Goal: Information Seeking & Learning: Learn about a topic

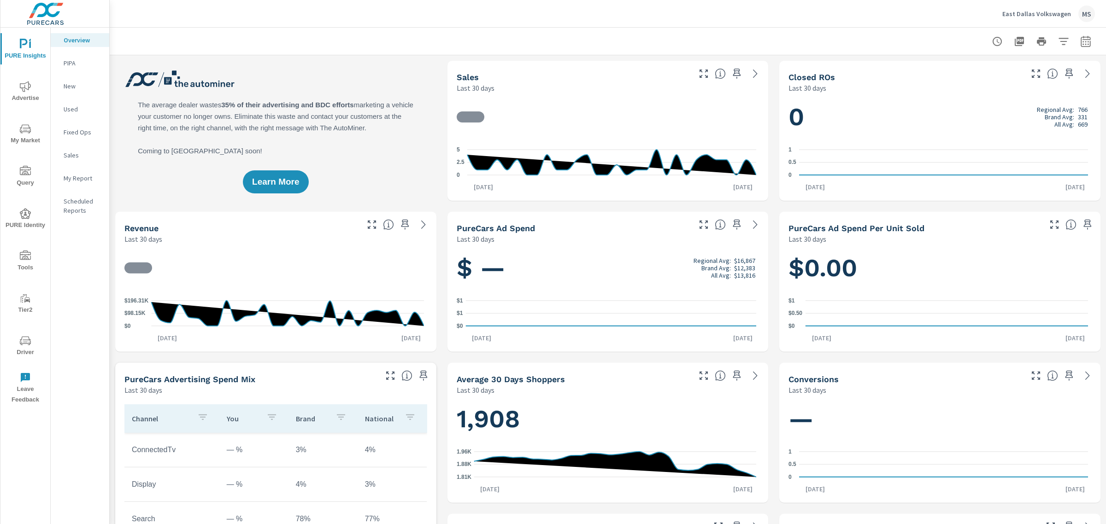
scroll to position [0, 0]
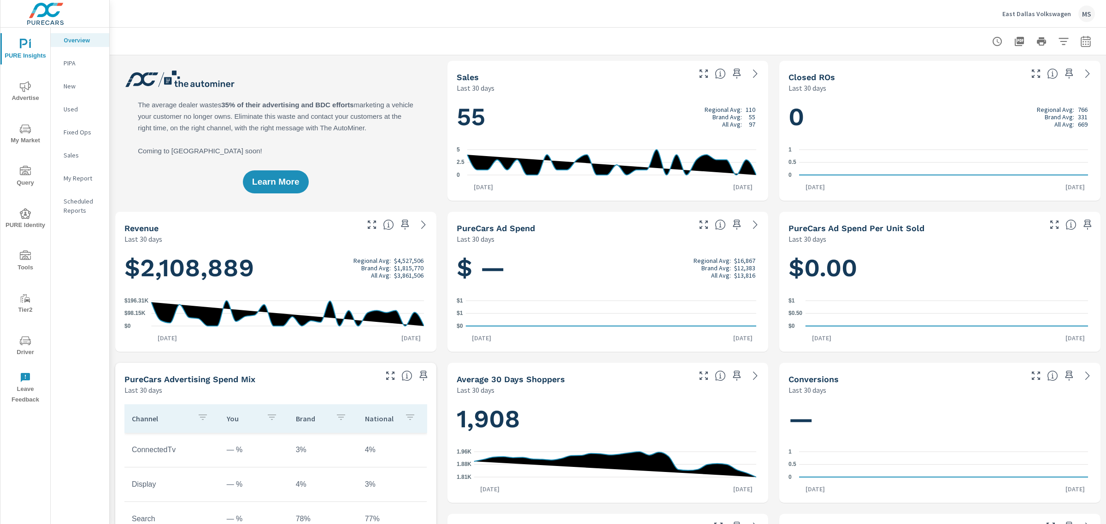
click at [23, 130] on icon "nav menu" at bounding box center [25, 128] width 11 height 11
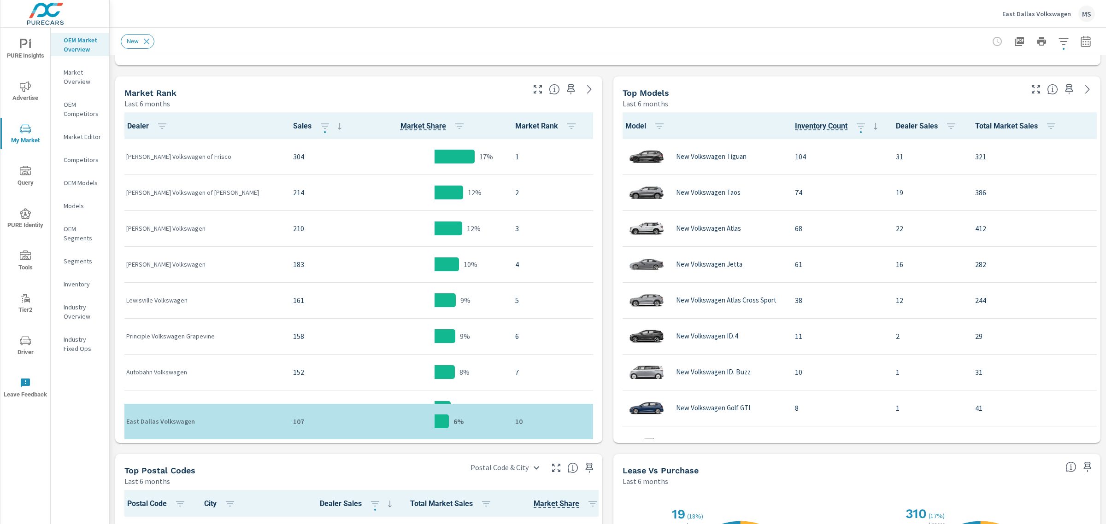
scroll to position [461, 0]
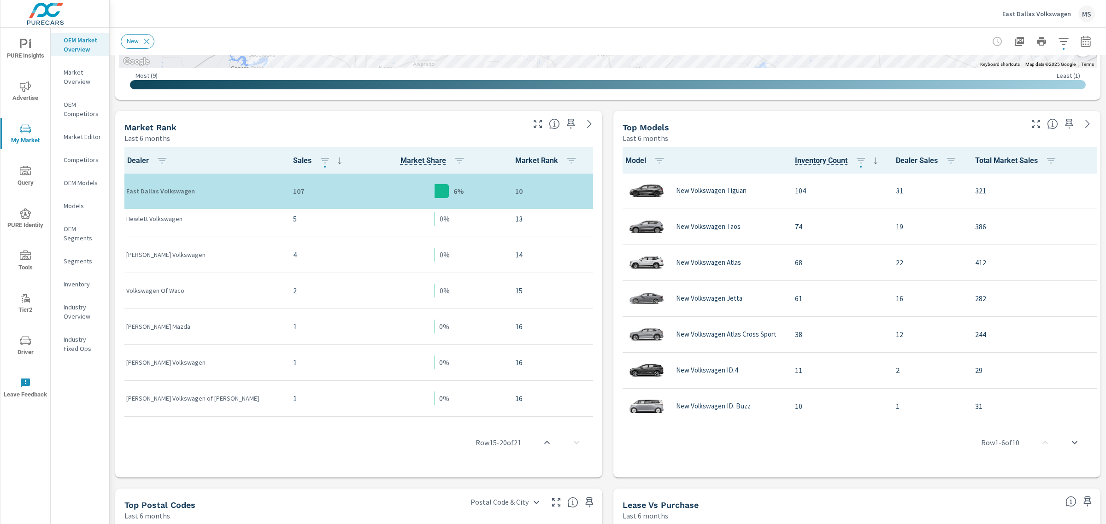
scroll to position [108, 0]
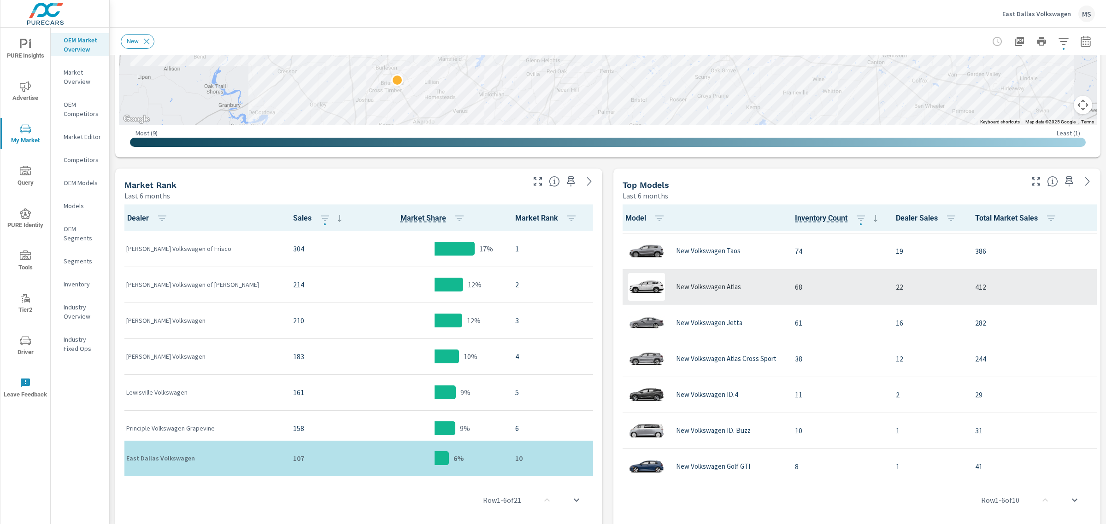
scroll to position [58, 0]
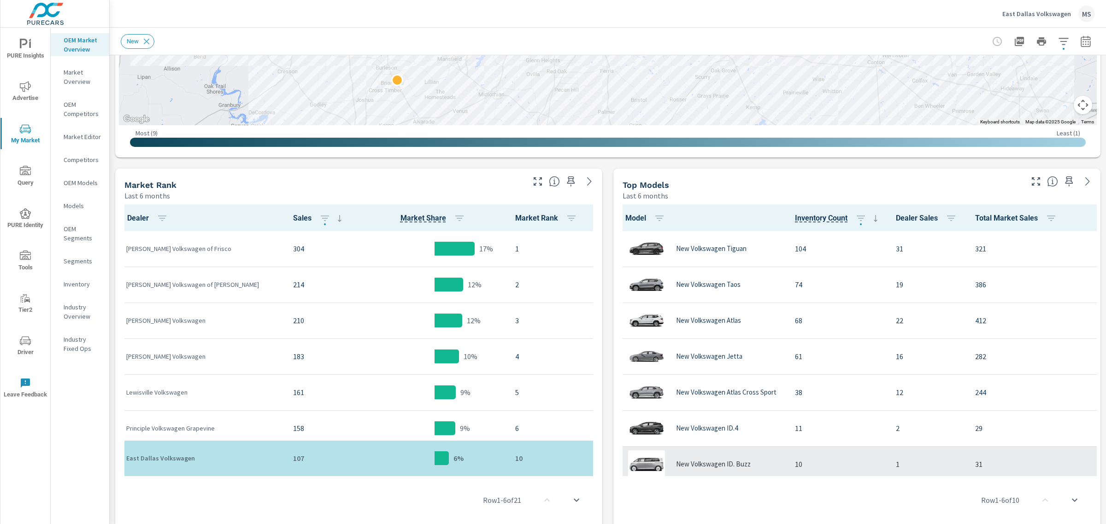
drag, startPoint x: 925, startPoint y: 473, endPoint x: 1012, endPoint y: 452, distance: 89.2
click at [1012, 452] on div "Model Inventory Count Dealer Sales Total Market Sales Market Share Market Rank …" at bounding box center [857, 368] width 480 height 327
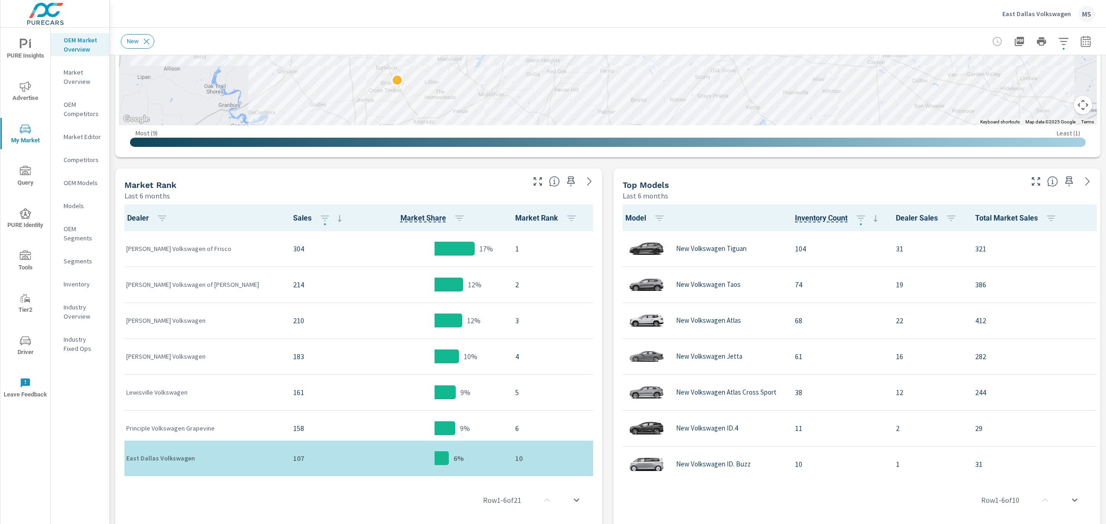
drag, startPoint x: 920, startPoint y: 474, endPoint x: 964, endPoint y: 475, distance: 44.3
click at [964, 475] on div "Row 1 - 6 of 10" at bounding box center [857, 500] width 480 height 55
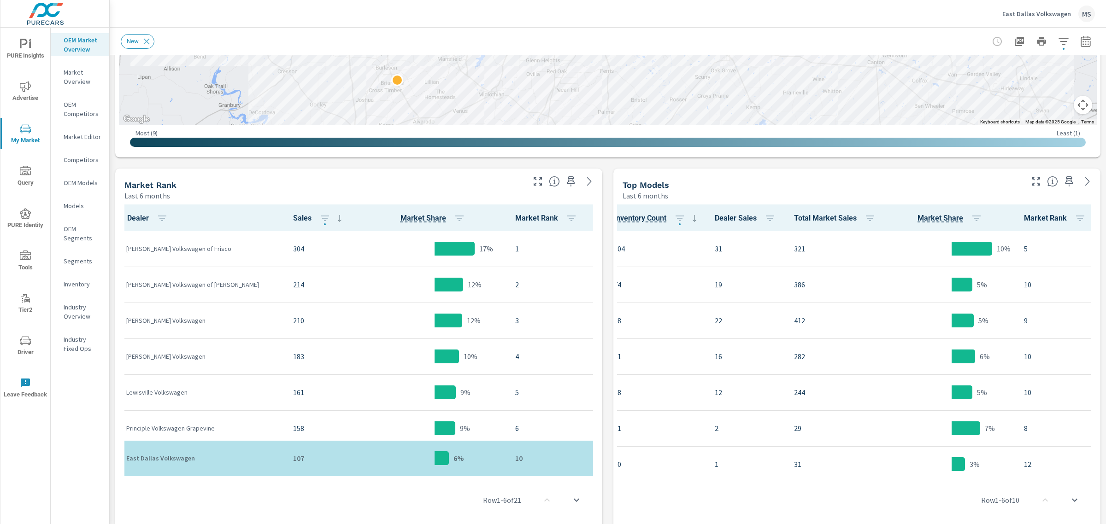
scroll to position [0, 190]
drag, startPoint x: 964, startPoint y: 472, endPoint x: 916, endPoint y: 491, distance: 51.8
click at [916, 491] on div "Row 1 - 6 of 10" at bounding box center [857, 500] width 480 height 55
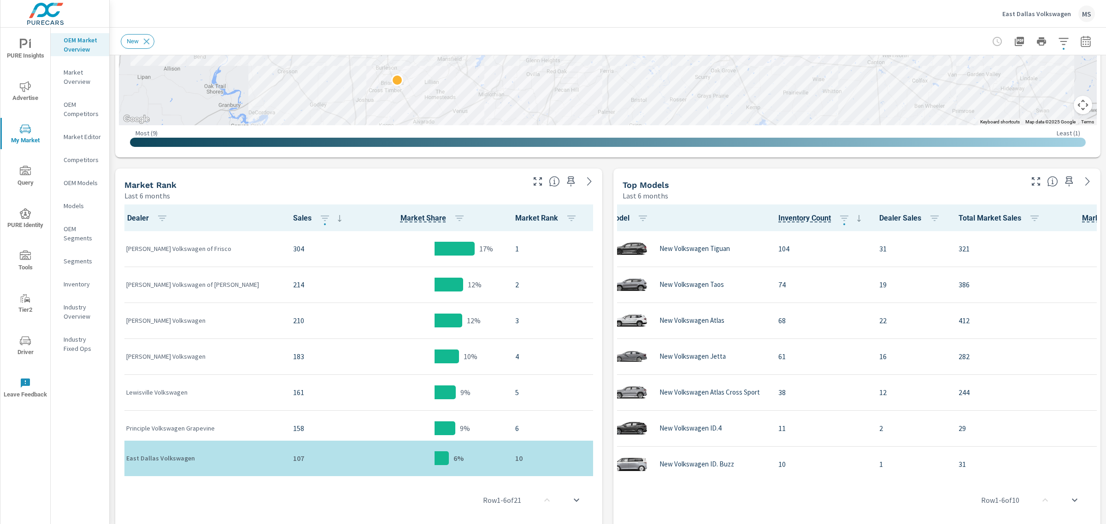
scroll to position [0, 16]
drag, startPoint x: 754, startPoint y: 473, endPoint x: 806, endPoint y: 473, distance: 52.1
click at [808, 474] on div "Row 1 - 6 of 10" at bounding box center [857, 500] width 480 height 55
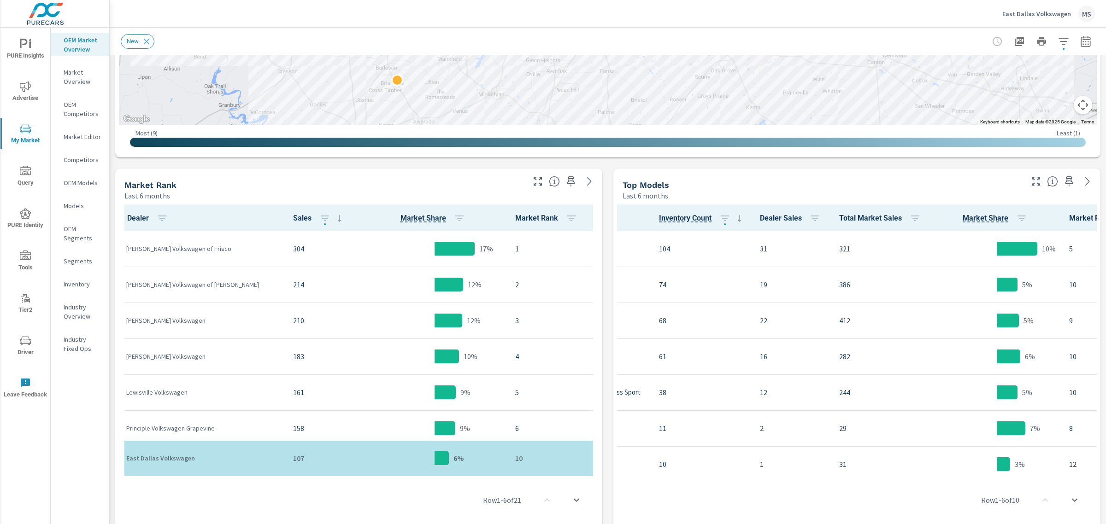
scroll to position [0, 190]
